Goal: Check status

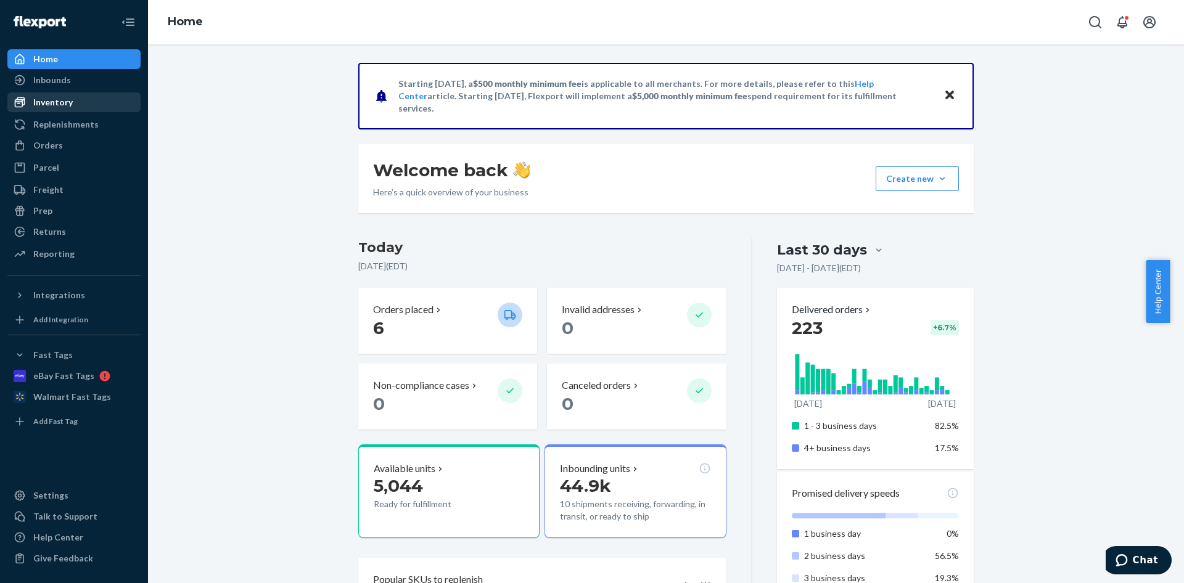
click at [63, 106] on div "Inventory" at bounding box center [52, 102] width 39 height 12
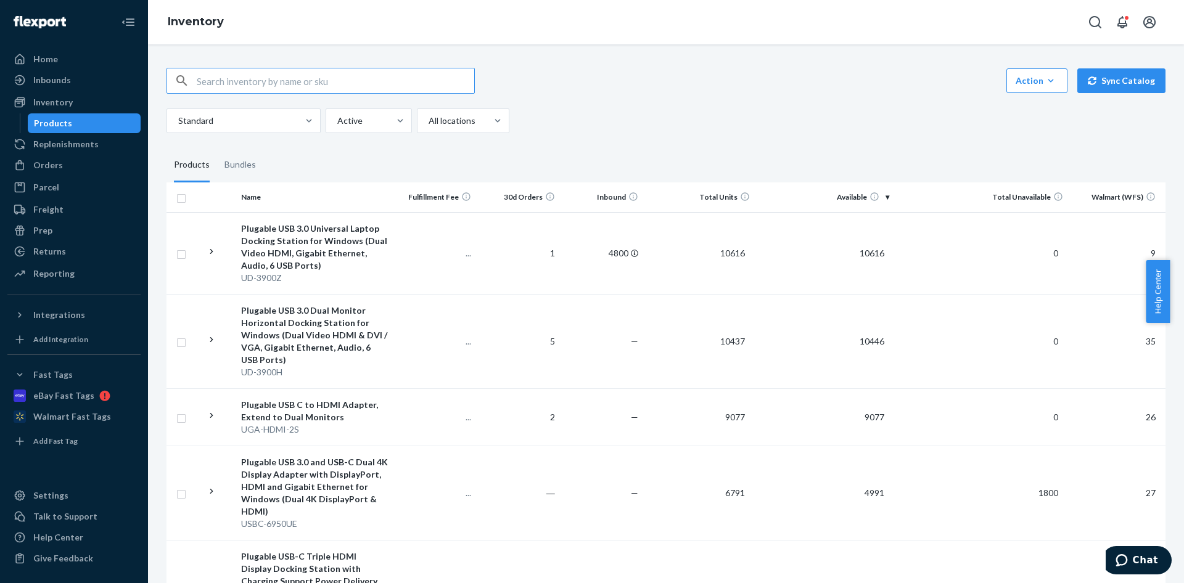
click at [320, 82] on input "text" at bounding box center [335, 80] width 277 height 25
type input "usb2-otge100"
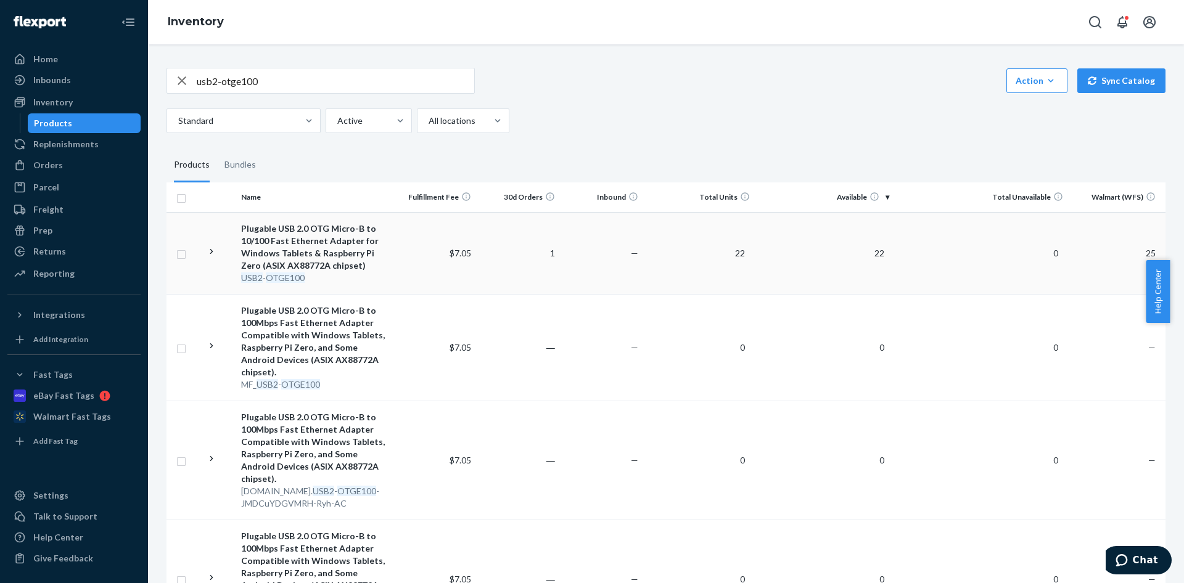
click at [870, 260] on td "22" at bounding box center [824, 253] width 139 height 82
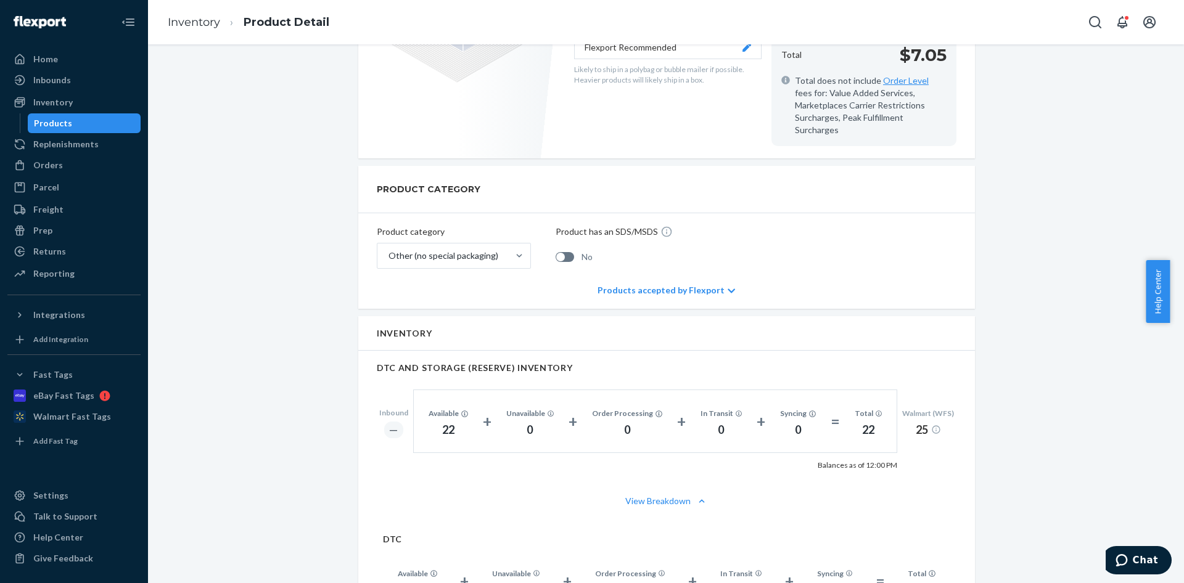
scroll to position [372, 0]
